Goal: Information Seeking & Learning: Compare options

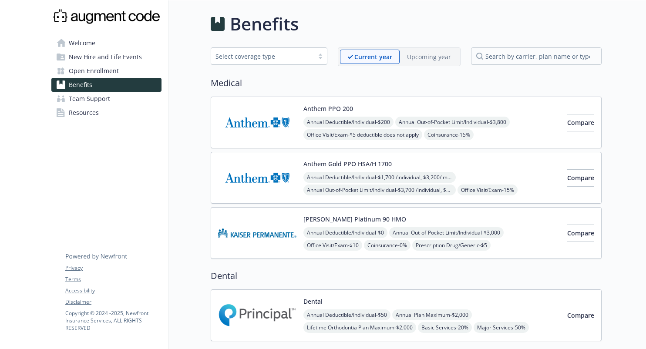
click at [426, 55] on p "Upcoming year" at bounding box center [429, 56] width 44 height 9
click at [357, 59] on p "Current year" at bounding box center [365, 56] width 37 height 9
click at [409, 60] on p "Upcoming year" at bounding box center [429, 56] width 44 height 9
click at [344, 60] on div "Current year" at bounding box center [366, 57] width 52 height 14
click at [415, 60] on p "Upcoming year" at bounding box center [429, 56] width 44 height 9
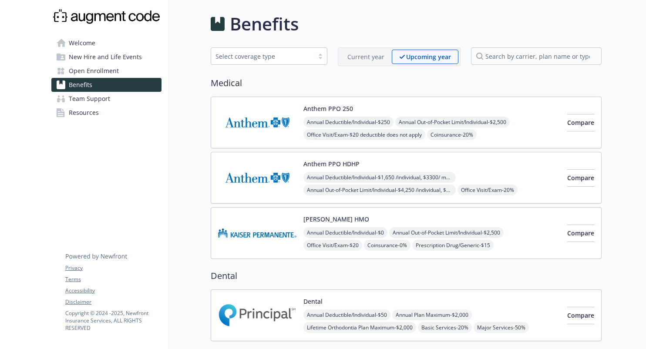
click at [369, 62] on div "Current year" at bounding box center [366, 57] width 52 height 14
click at [419, 60] on p "Upcoming year" at bounding box center [429, 56] width 44 height 9
click at [379, 58] on p "Current year" at bounding box center [365, 56] width 37 height 9
click at [418, 58] on p "Upcoming year" at bounding box center [429, 56] width 44 height 9
click at [362, 58] on p "Current year" at bounding box center [365, 56] width 37 height 9
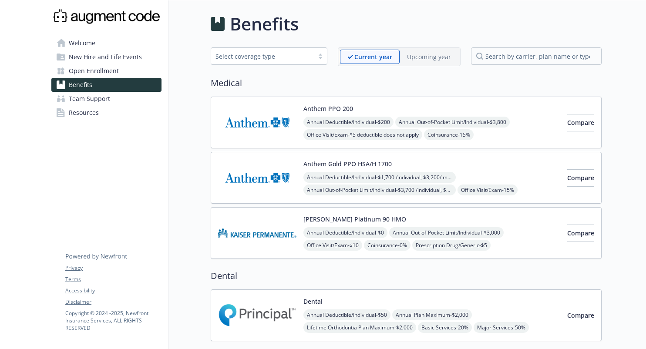
click at [418, 57] on p "Upcoming year" at bounding box center [429, 56] width 44 height 9
click at [367, 57] on p "Current year" at bounding box center [365, 56] width 37 height 9
click at [296, 51] on div "Select coverage type" at bounding box center [262, 56] width 103 height 11
click at [567, 180] on span "Compare" at bounding box center [580, 178] width 27 height 8
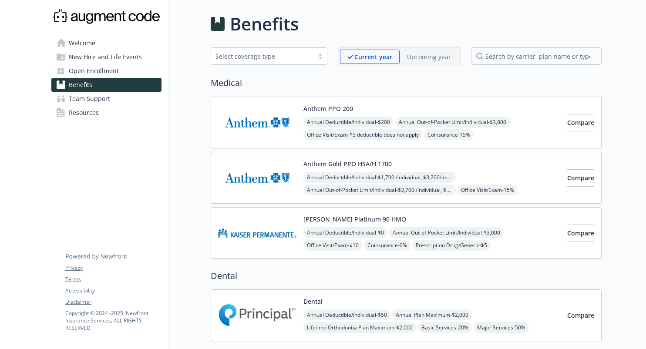
click at [440, 57] on p "Upcoming year" at bounding box center [429, 56] width 44 height 9
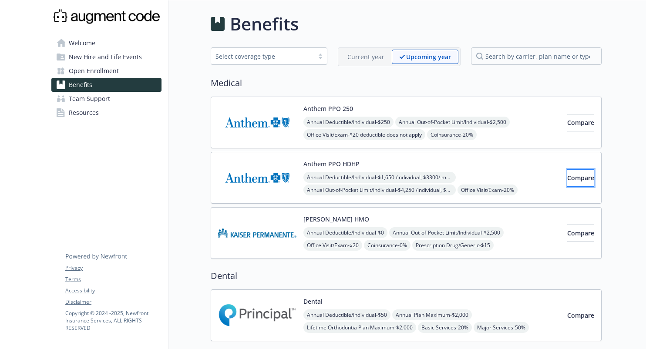
click at [567, 176] on span "Compare" at bounding box center [580, 178] width 27 height 8
click at [368, 56] on p "Current year" at bounding box center [365, 56] width 37 height 9
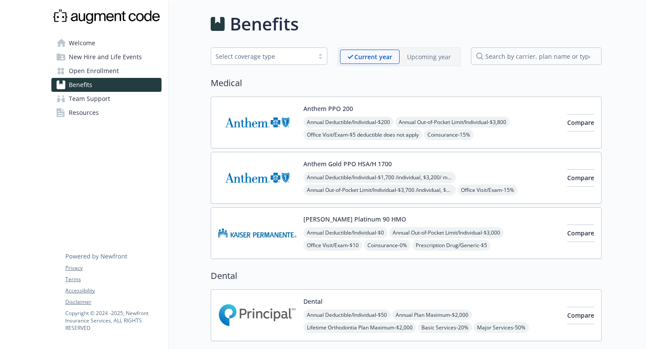
click at [422, 60] on p "Upcoming year" at bounding box center [429, 56] width 44 height 9
click at [373, 59] on p "Current year" at bounding box center [365, 56] width 37 height 9
click at [429, 59] on p "Upcoming year" at bounding box center [429, 56] width 44 height 9
click at [373, 60] on p "Current year" at bounding box center [365, 56] width 37 height 9
click at [426, 53] on p "Upcoming year" at bounding box center [429, 56] width 44 height 9
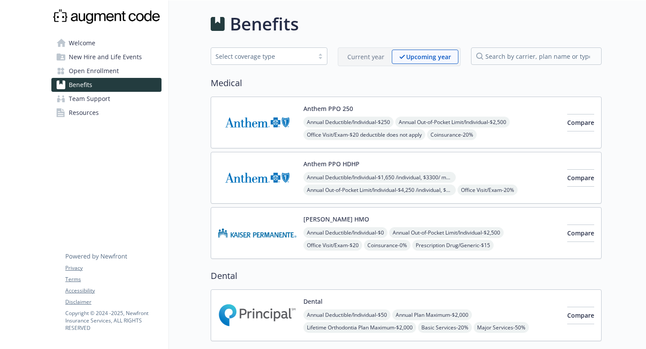
click at [384, 53] on p "Current year" at bounding box center [365, 56] width 37 height 9
click at [258, 174] on img at bounding box center [257, 177] width 78 height 37
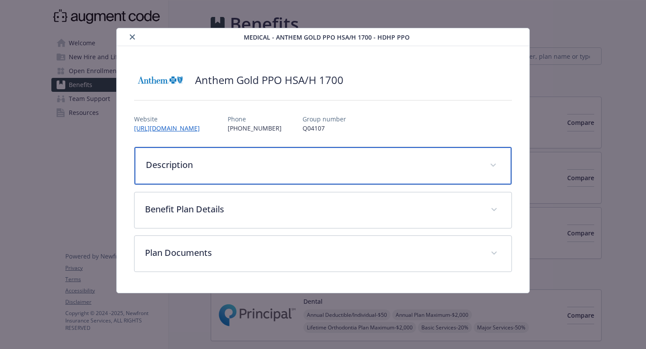
click at [327, 172] on div "Description" at bounding box center [322, 165] width 377 height 37
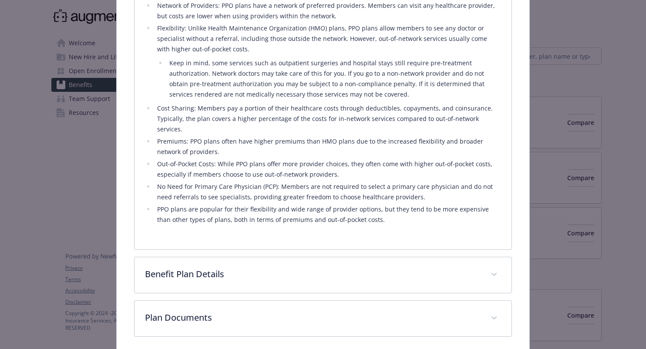
scroll to position [296, 0]
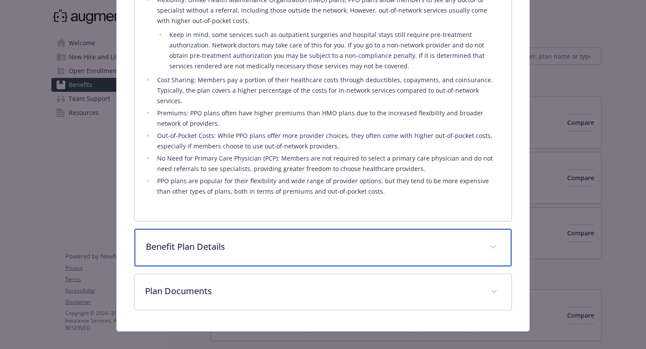
click at [291, 241] on p "Benefit Plan Details" at bounding box center [312, 246] width 333 height 13
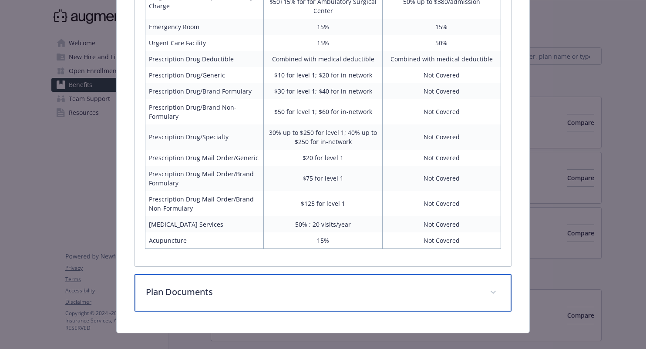
click at [274, 274] on div "Plan Documents" at bounding box center [322, 292] width 377 height 37
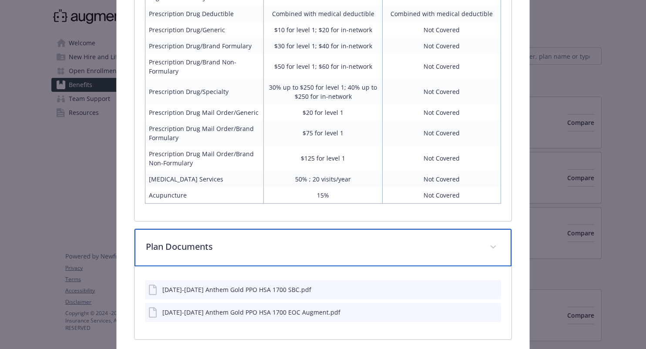
scroll to position [816, 0]
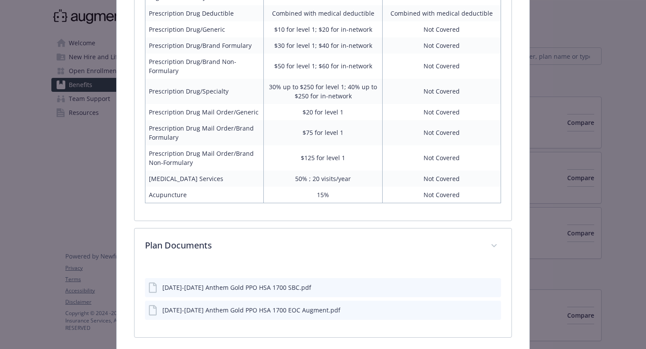
click at [493, 305] on button "preview file" at bounding box center [493, 309] width 10 height 8
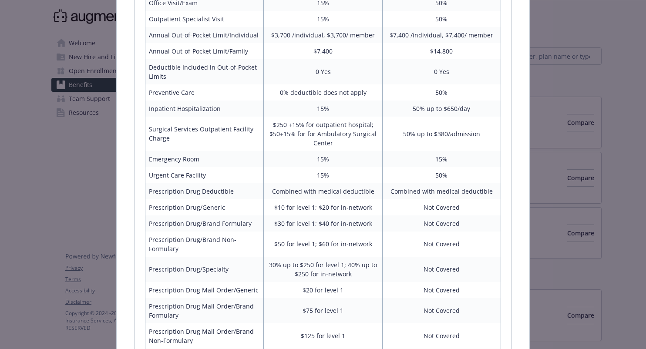
scroll to position [573, 0]
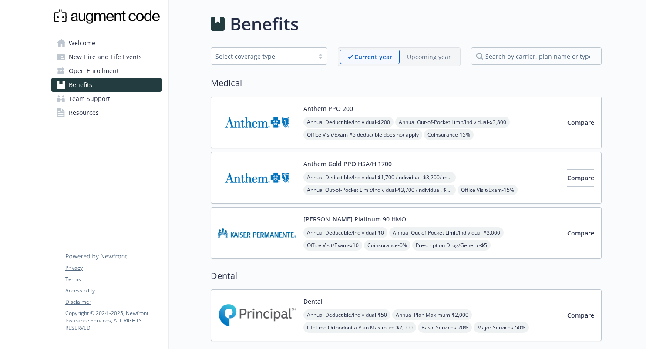
click at [426, 59] on p "Upcoming year" at bounding box center [429, 56] width 44 height 9
click at [469, 170] on div "Anthem PPO HDHP Annual Deductible/Individual - $1,650 /individual, $3300/ membe…" at bounding box center [431, 177] width 257 height 37
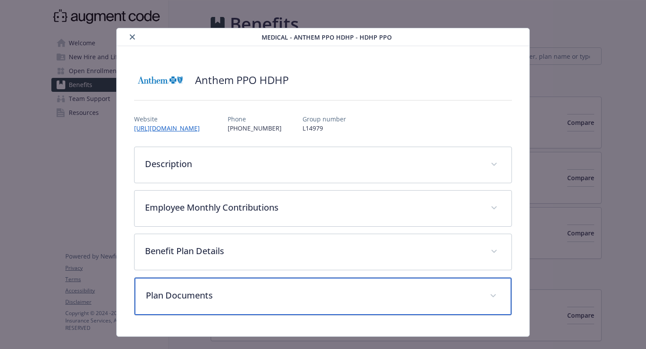
click at [317, 298] on p "Plan Documents" at bounding box center [312, 295] width 333 height 13
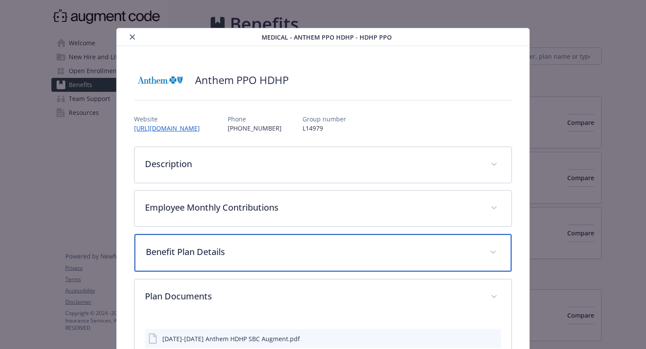
click at [318, 243] on div "Benefit Plan Details" at bounding box center [322, 252] width 377 height 37
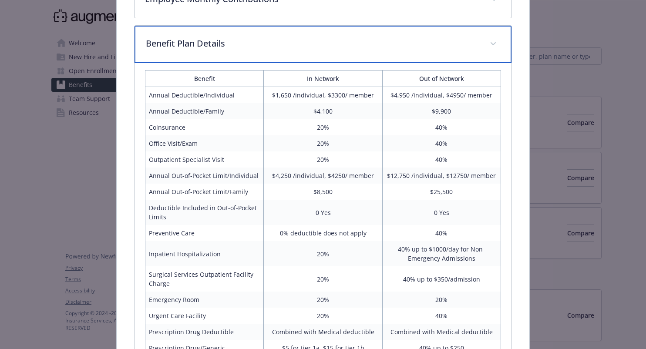
scroll to position [209, 0]
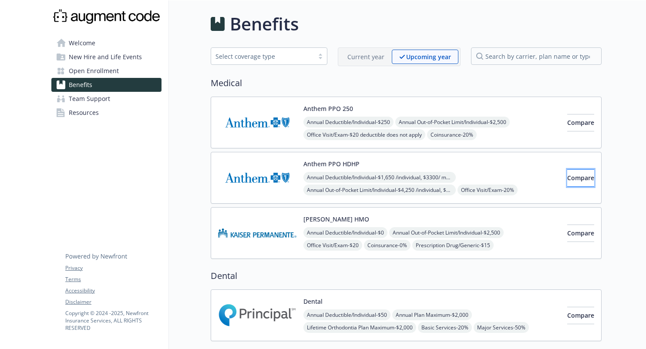
click at [567, 177] on span "Compare" at bounding box center [580, 178] width 27 height 8
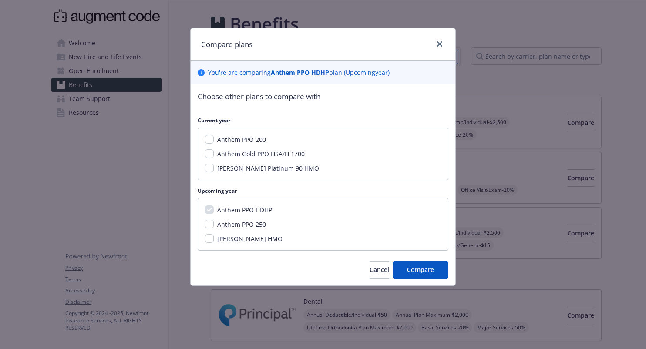
click at [244, 156] on span "Anthem Gold PPO HSA/H 1700" at bounding box center [260, 154] width 87 height 8
click at [214, 156] on input "Anthem Gold PPO HSA/H 1700" at bounding box center [209, 153] width 9 height 9
checkbox input "true"
click at [412, 272] on span "Compare" at bounding box center [420, 269] width 27 height 8
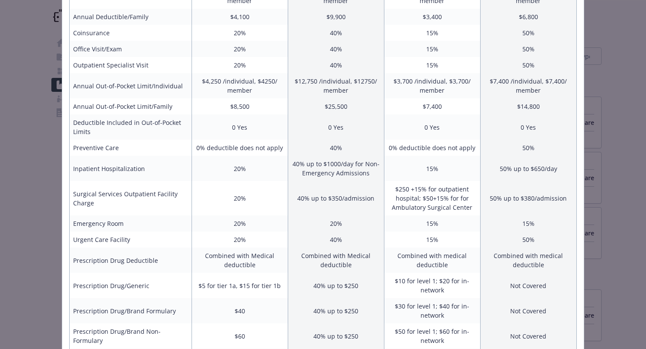
scroll to position [49, 0]
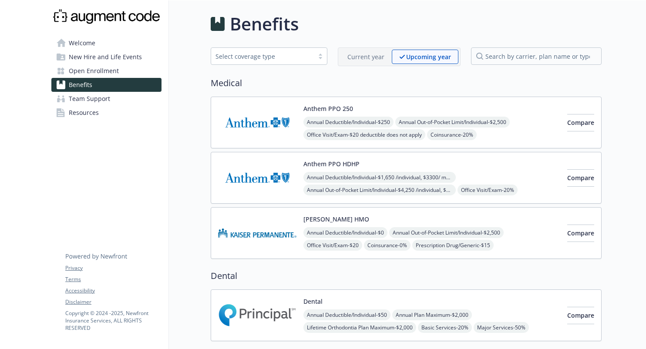
click at [239, 174] on img at bounding box center [257, 177] width 78 height 37
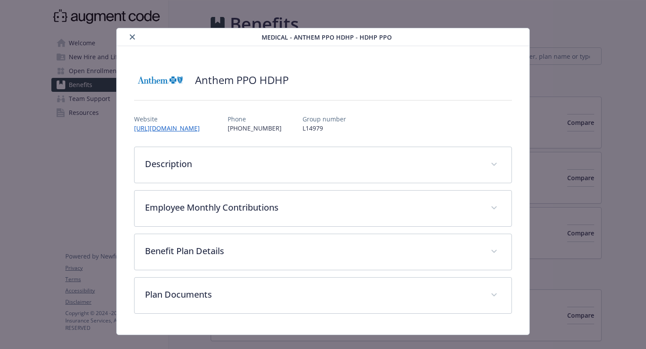
scroll to position [14, 0]
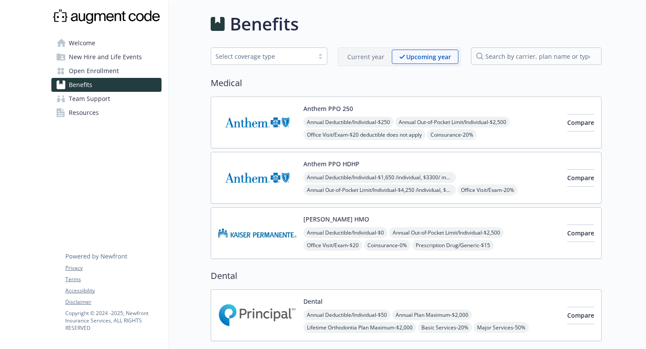
click at [129, 73] on link "Open Enrollment" at bounding box center [106, 71] width 110 height 14
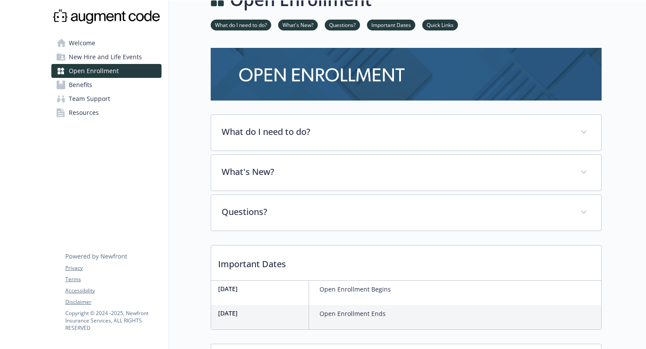
scroll to position [17, 0]
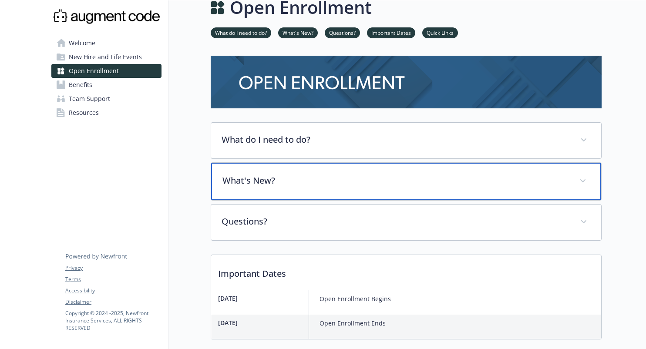
click at [279, 179] on p "What's New?" at bounding box center [395, 180] width 346 height 13
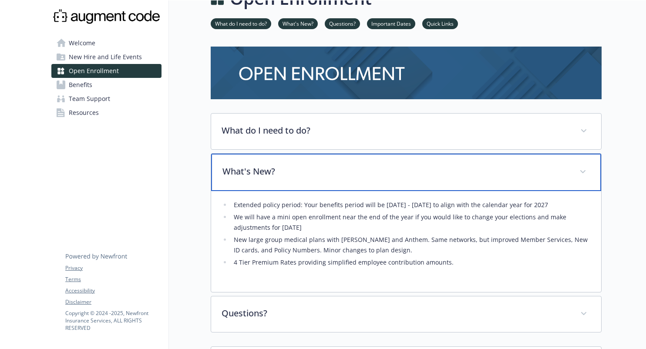
scroll to position [30, 0]
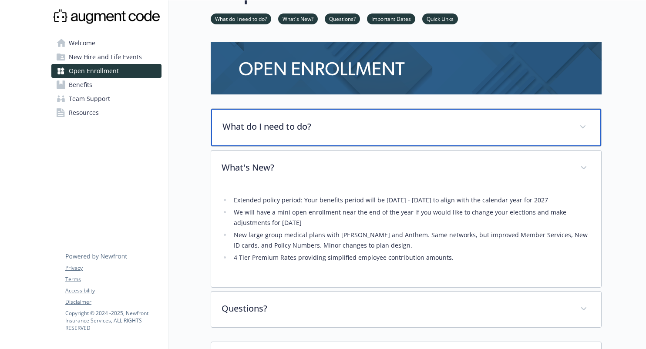
click at [321, 132] on p "What do I need to do?" at bounding box center [395, 126] width 346 height 13
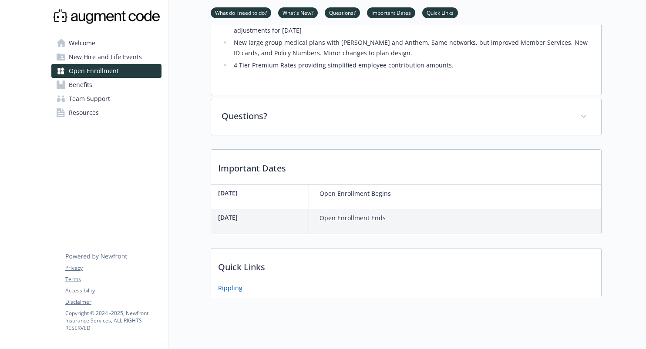
scroll to position [489, 0]
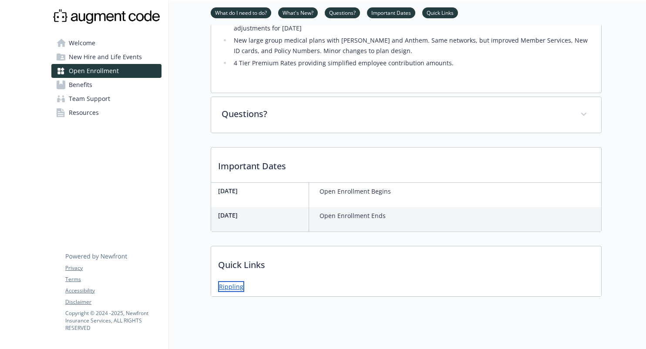
click at [227, 281] on link "Rippling" at bounding box center [231, 286] width 26 height 11
